Goal: Transaction & Acquisition: Book appointment/travel/reservation

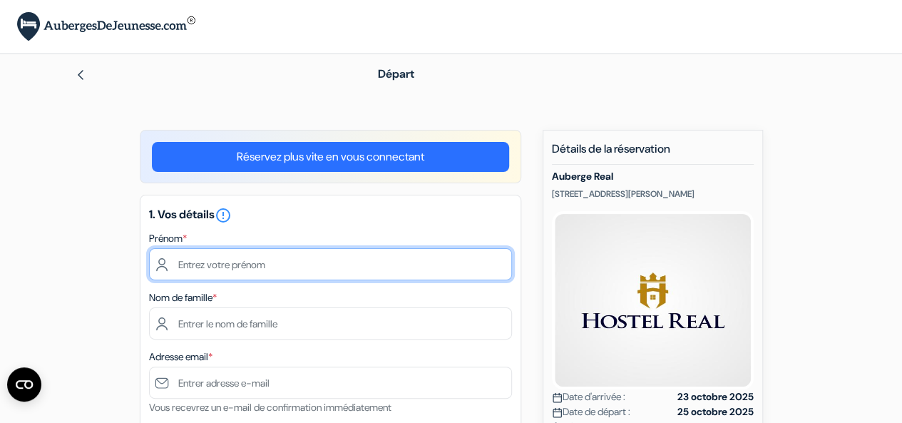
click at [222, 265] on input "text" at bounding box center [330, 264] width 363 height 32
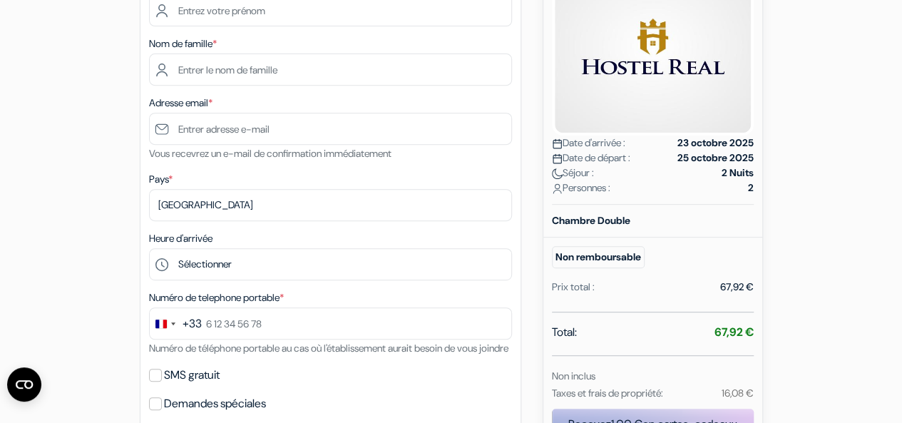
scroll to position [253, 0]
click at [0, 273] on form "Départ add_box Auberge Real [STREET_ADDRESS][PERSON_NAME] Détails de l'établiss…" at bounding box center [451, 337] width 902 height 1072
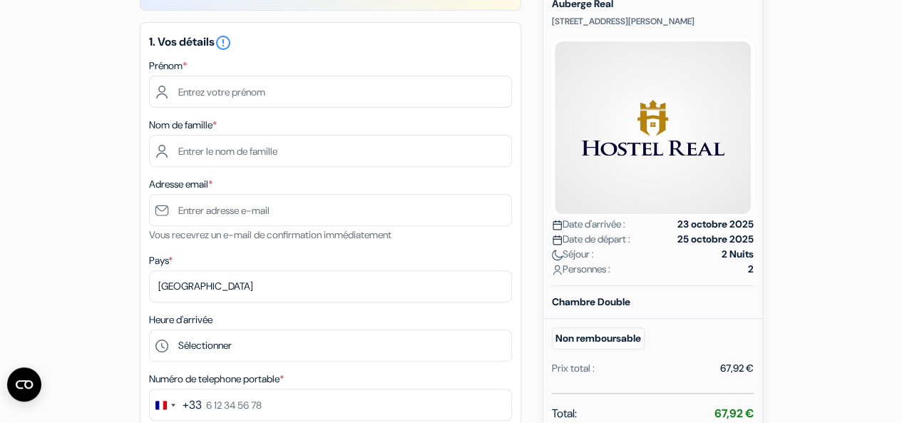
scroll to position [160, 0]
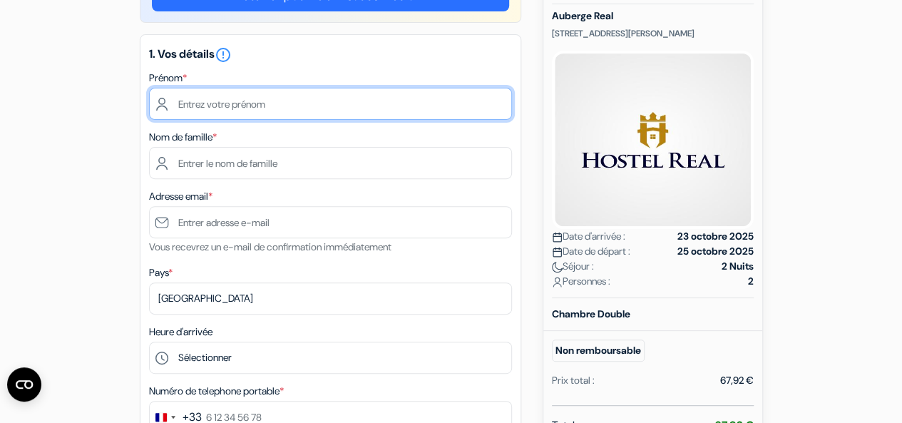
click at [205, 106] on input "text" at bounding box center [330, 104] width 363 height 32
type input "[PERSON_NAME]"
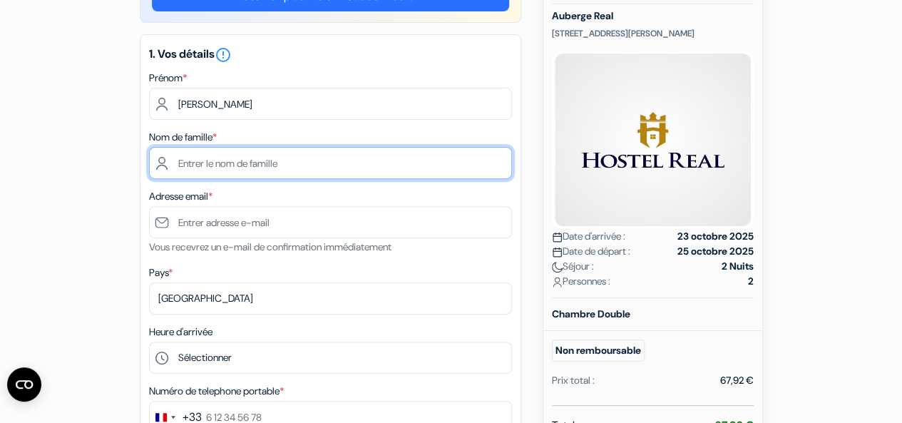
click at [192, 155] on input "text" at bounding box center [330, 163] width 363 height 32
type input "JAFFRE"
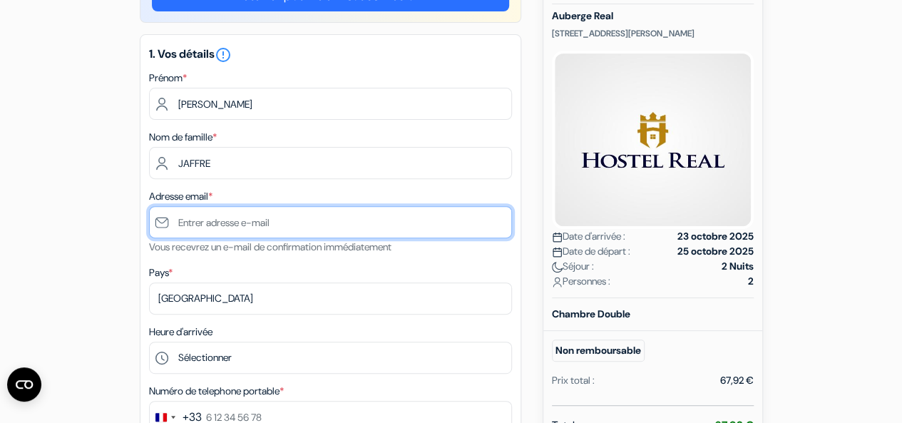
click at [219, 220] on input "text" at bounding box center [330, 222] width 363 height 32
type input "[PERSON_NAME][EMAIL_ADDRESS][PERSON_NAME][DOMAIN_NAME]"
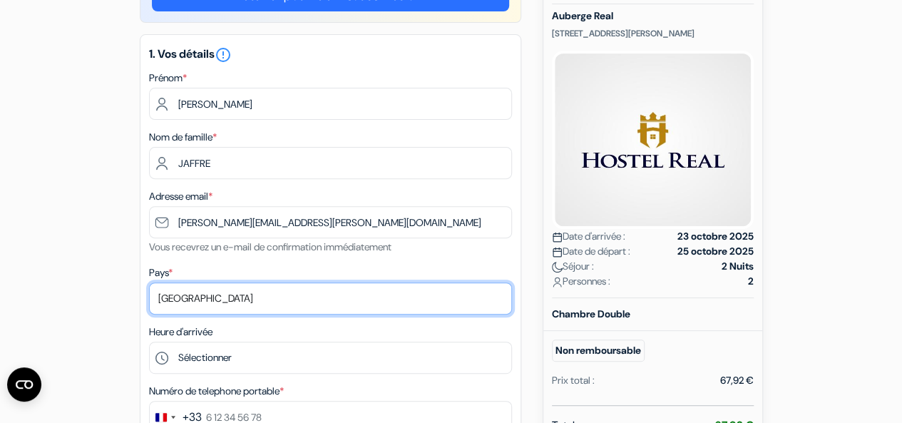
click at [205, 291] on select "Selectionner le pays Abkhazie [GEOGRAPHIC_DATA] [GEOGRAPHIC_DATA] [GEOGRAPHIC_D…" at bounding box center [330, 298] width 363 height 32
click at [204, 295] on select "Selectionner le pays Abkhazie [GEOGRAPHIC_DATA] [GEOGRAPHIC_DATA] [GEOGRAPHIC_D…" at bounding box center [330, 298] width 363 height 32
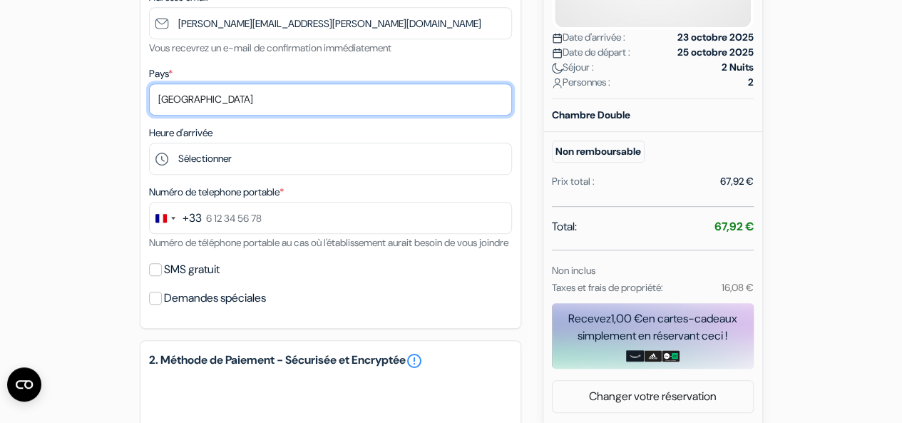
scroll to position [360, 0]
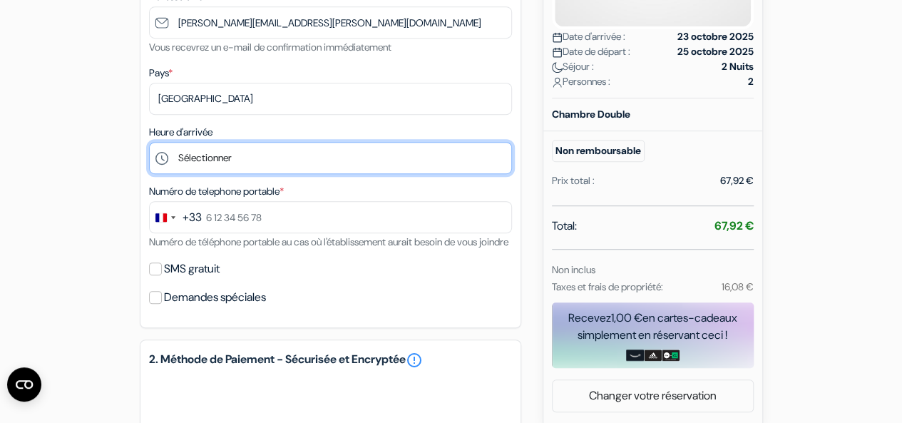
click at [222, 159] on select "Sélectionner 15:00 16:00 17:00 18:00 19:00 20:00 21:00 22:00" at bounding box center [330, 158] width 363 height 32
select select "20"
click at [149, 143] on select "Sélectionner 15:00 16:00 17:00 18:00 19:00 20:00 21:00 22:00" at bounding box center [330, 158] width 363 height 32
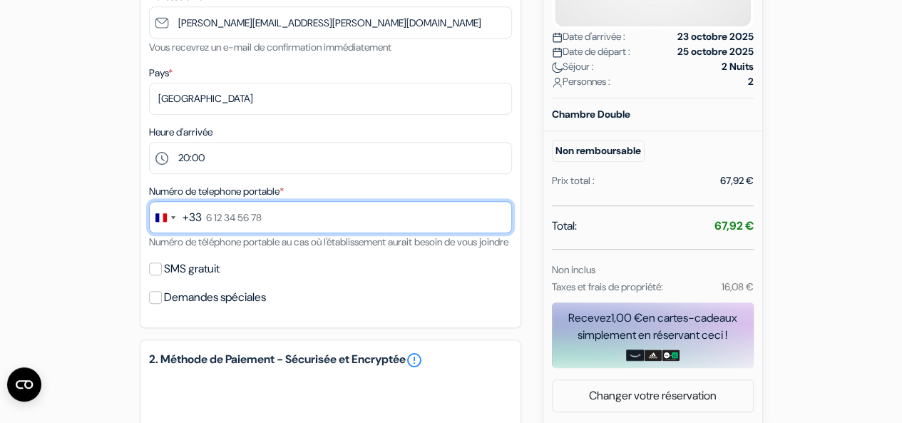
click at [231, 220] on input "text" at bounding box center [330, 217] width 363 height 32
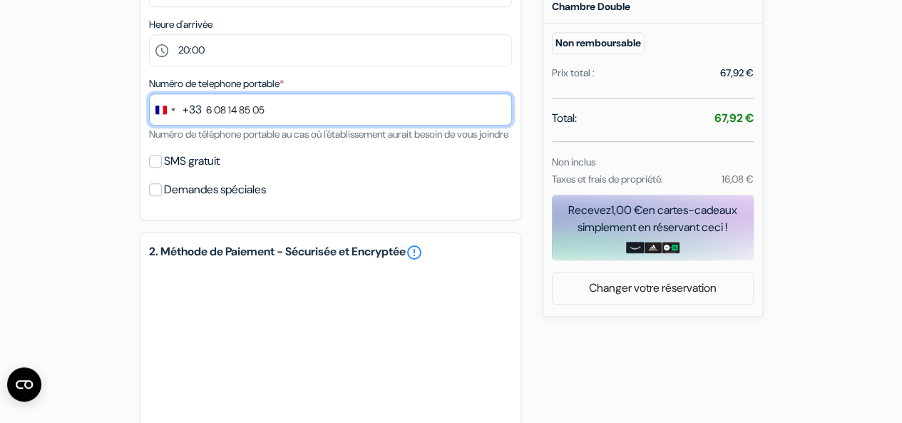
scroll to position [467, 0]
type input "6 08 14 85 05"
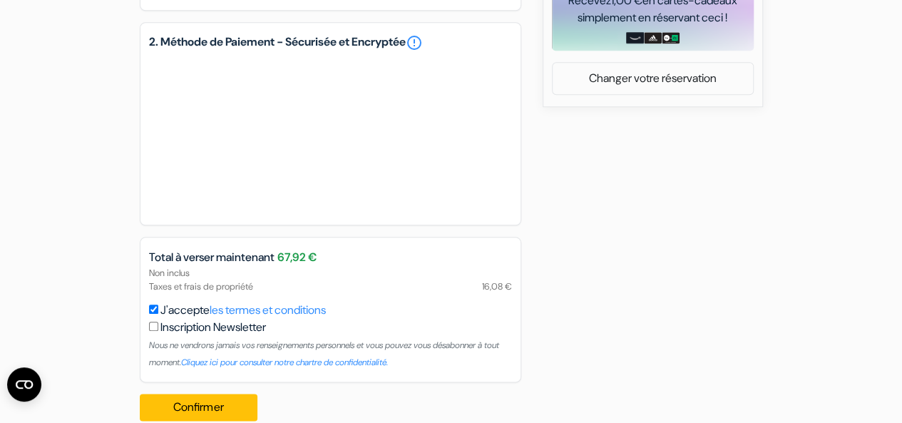
scroll to position [718, 0]
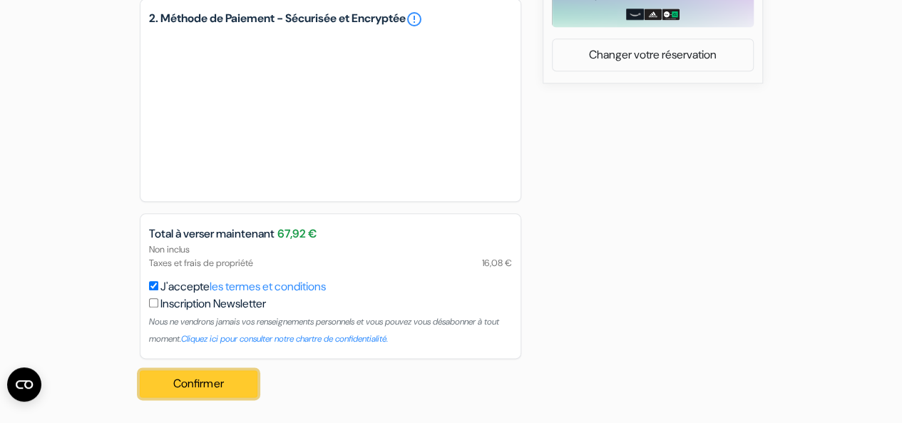
click at [217, 380] on button "Confirmer Loading..." at bounding box center [199, 383] width 118 height 27
click at [210, 381] on button "Confirmer Loading..." at bounding box center [199, 383] width 118 height 27
click at [225, 389] on button "Confirmer Loading..." at bounding box center [199, 383] width 118 height 27
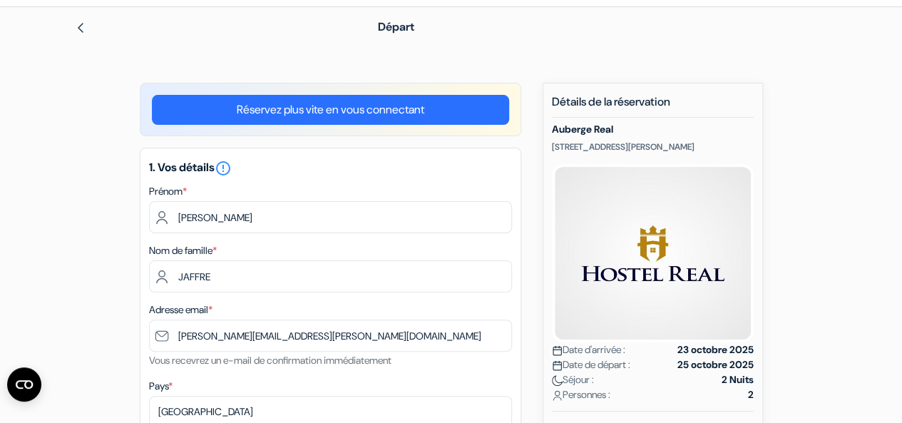
scroll to position [0, 0]
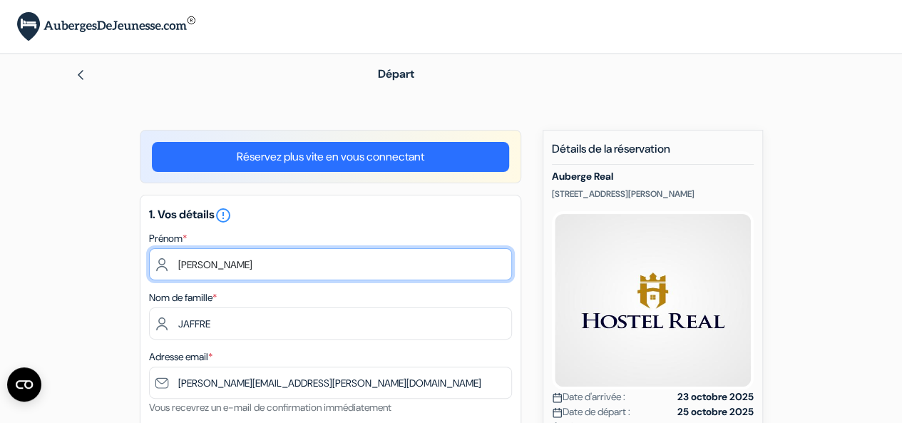
drag, startPoint x: 265, startPoint y: 260, endPoint x: 34, endPoint y: 253, distance: 231.1
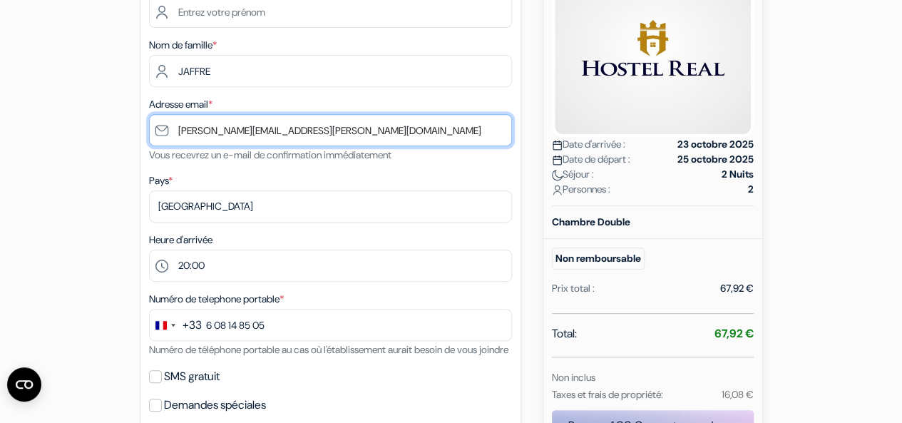
drag, startPoint x: 297, startPoint y: 135, endPoint x: 0, endPoint y: 170, distance: 298.7
click at [0, 170] on form "Départ add_box Auberge Real [STREET_ADDRESS][PERSON_NAME] Détails de l'établiss…" at bounding box center [451, 312] width 902 height 1020
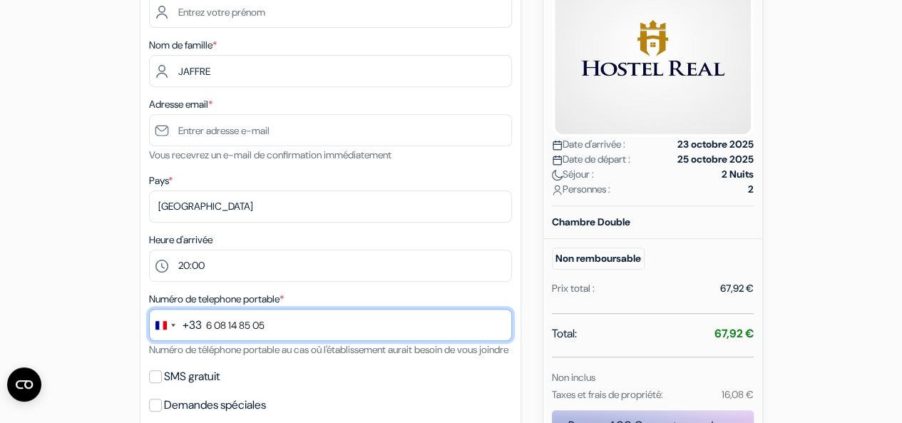
drag, startPoint x: 297, startPoint y: 322, endPoint x: 78, endPoint y: 354, distance: 221.2
click at [78, 354] on div "add_box Auberge Real [STREET_ADDRESS][PERSON_NAME] Détails de l'établissement X…" at bounding box center [451, 367] width 813 height 980
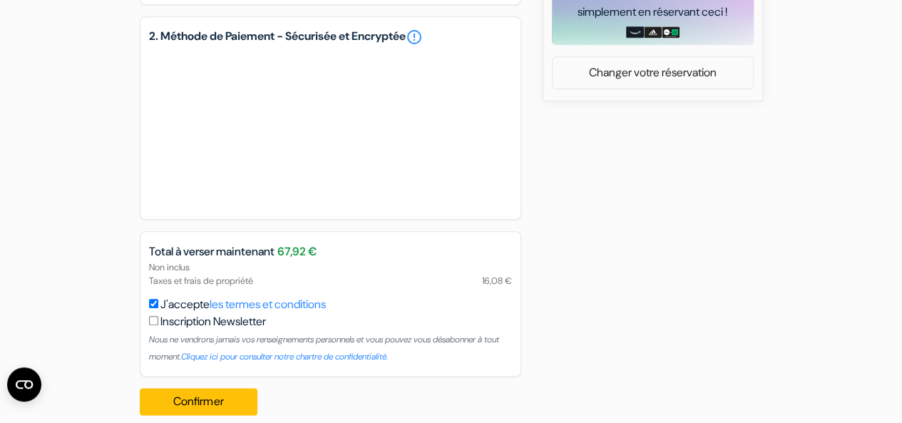
scroll to position [718, 0]
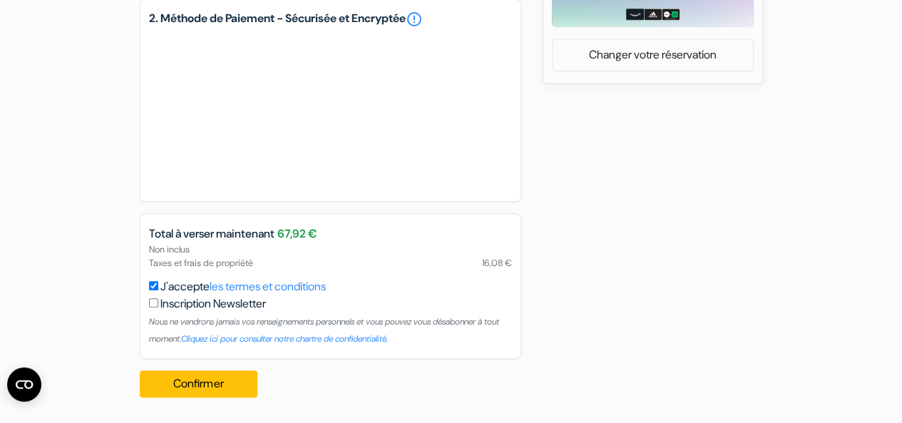
click at [150, 286] on input "J'accepte les termes et conditions" at bounding box center [153, 285] width 9 height 9
click at [151, 287] on input "J'accepte les termes et conditions" at bounding box center [153, 285] width 9 height 9
checkbox input "false"
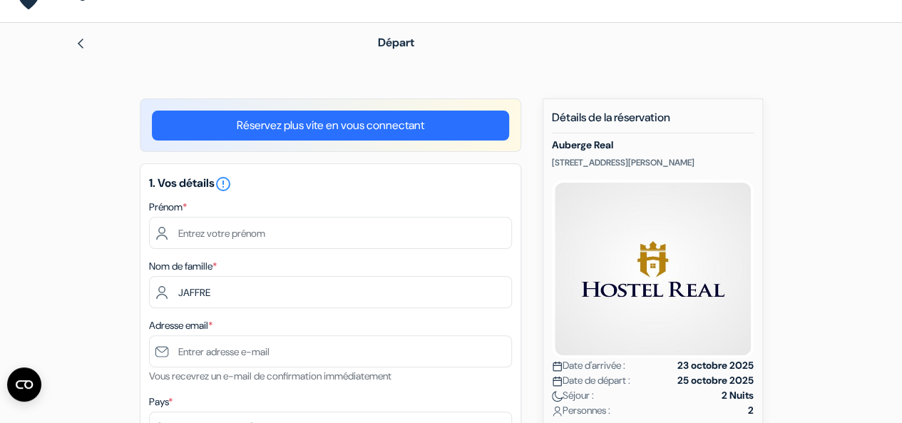
scroll to position [0, 0]
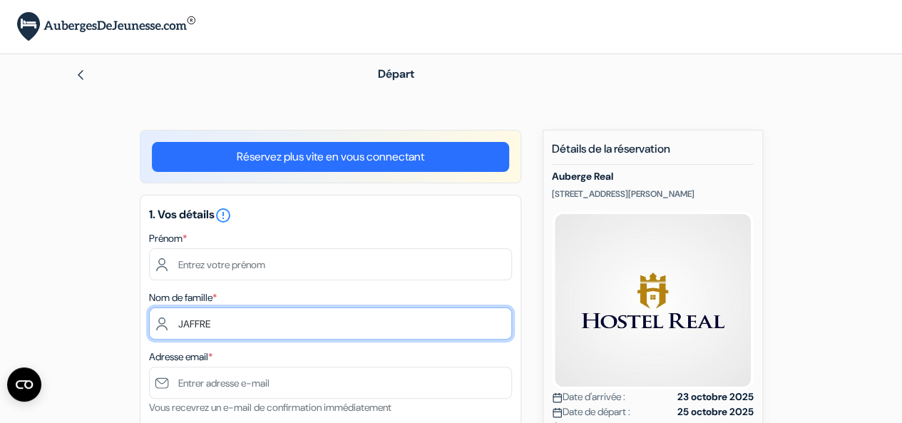
drag, startPoint x: 55, startPoint y: 326, endPoint x: 4, endPoint y: 337, distance: 51.9
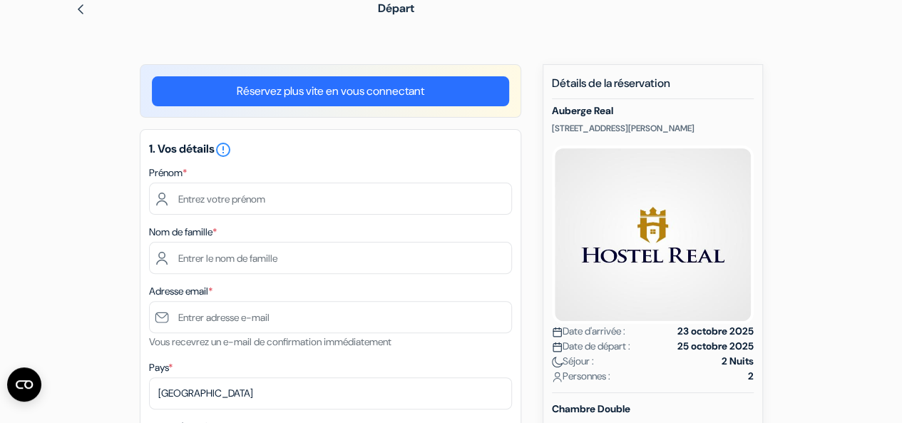
drag, startPoint x: 601, startPoint y: 141, endPoint x: 550, endPoint y: 130, distance: 52.4
click at [550, 130] on div "Nouvelle Réservation Détails de la réservation Auberge Real [STREET_ADDRESS][PE…" at bounding box center [653, 391] width 220 height 654
copy p "[STREET_ADDRESS][PERSON_NAME]"
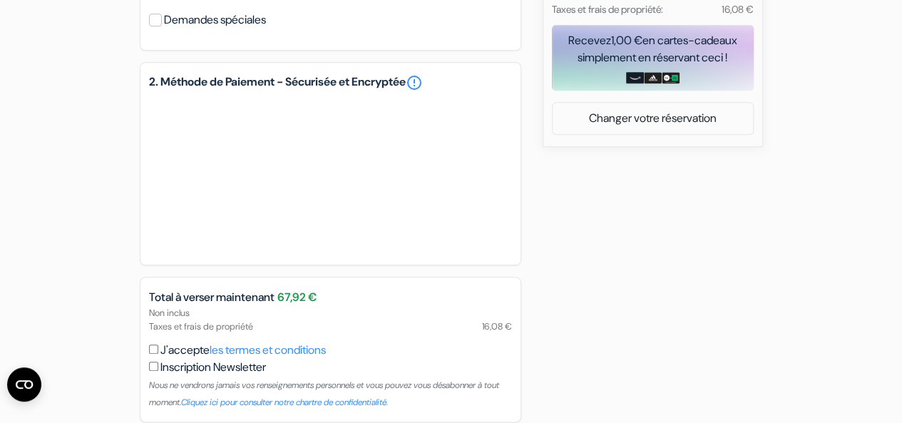
scroll to position [718, 0]
